Goal: Information Seeking & Learning: Learn about a topic

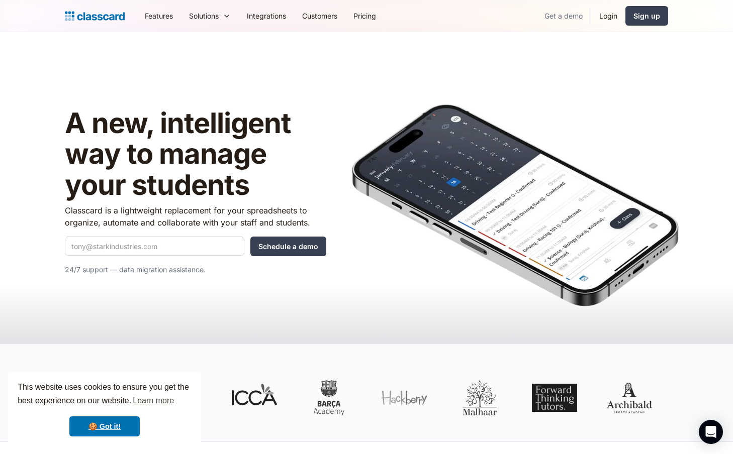
click at [563, 18] on link "Get a demo" at bounding box center [563, 16] width 54 height 23
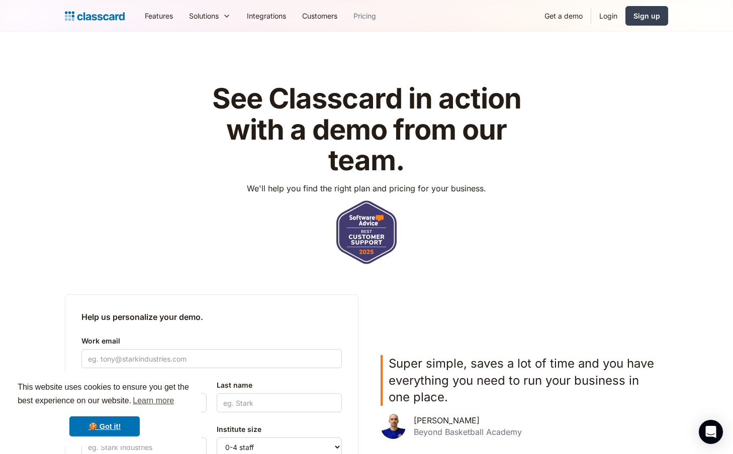
click at [369, 13] on link "Pricing" at bounding box center [364, 16] width 39 height 23
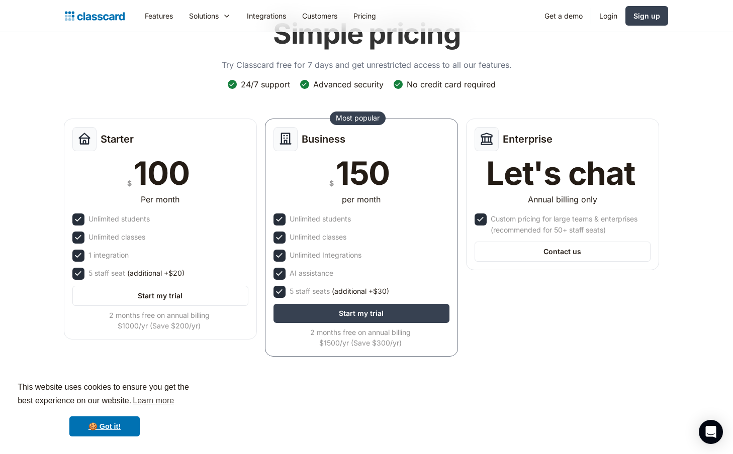
scroll to position [64, 0]
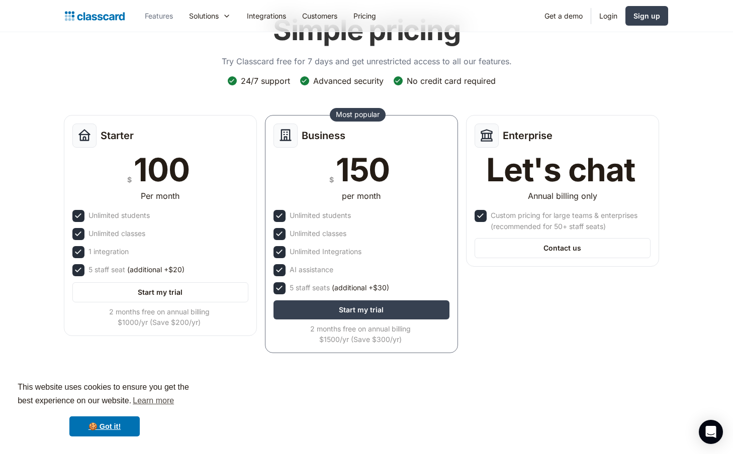
click at [159, 24] on link "Features" at bounding box center [159, 16] width 44 height 23
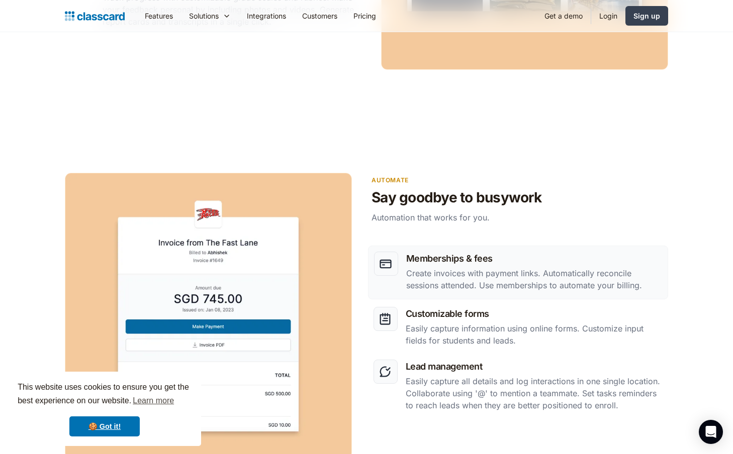
scroll to position [1123, 0]
